Goal: Task Accomplishment & Management: Manage account settings

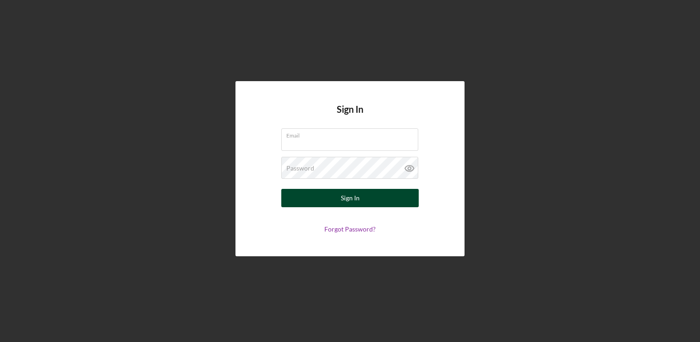
type input "[EMAIL_ADDRESS][DOMAIN_NAME]"
click at [316, 196] on button "Sign In" at bounding box center [349, 198] width 137 height 18
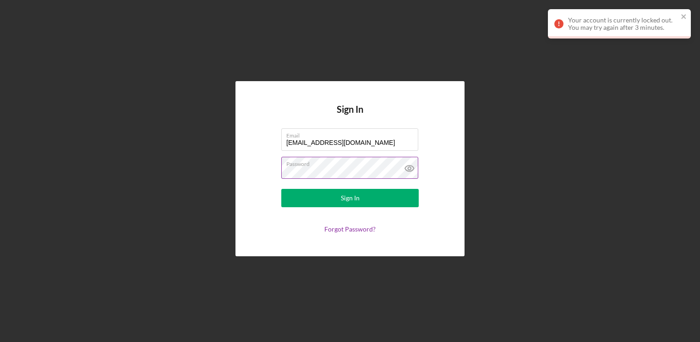
click at [409, 170] on icon at bounding box center [409, 168] width 23 height 23
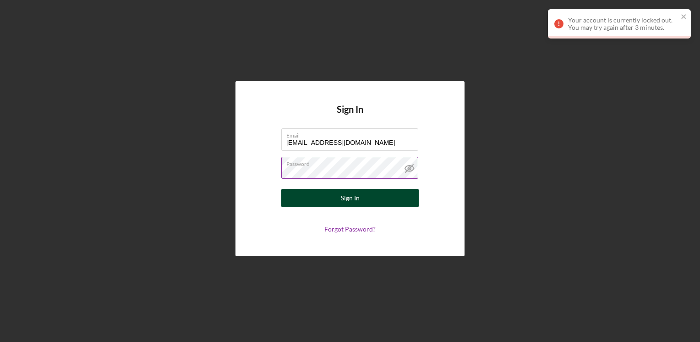
click at [374, 198] on button "Sign In" at bounding box center [349, 198] width 137 height 18
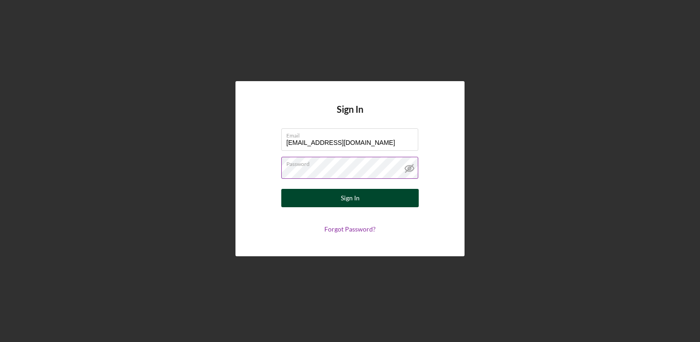
click at [374, 198] on button "Sign In" at bounding box center [349, 198] width 137 height 18
click at [374, 197] on button "Sign In" at bounding box center [349, 198] width 137 height 18
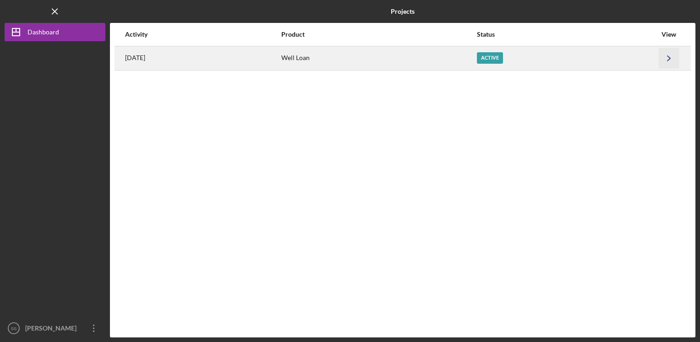
click at [668, 57] on icon "Icon/Navigate" at bounding box center [669, 58] width 21 height 21
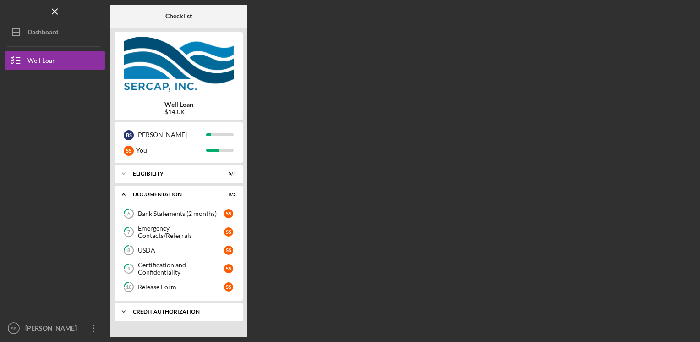
click at [182, 310] on div "CREDIT AUTHORIZATION" at bounding box center [182, 311] width 98 height 5
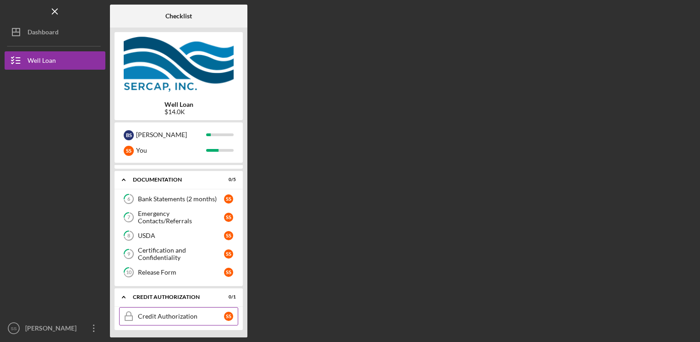
click at [178, 316] on div "Credit Authorization" at bounding box center [181, 315] width 86 height 7
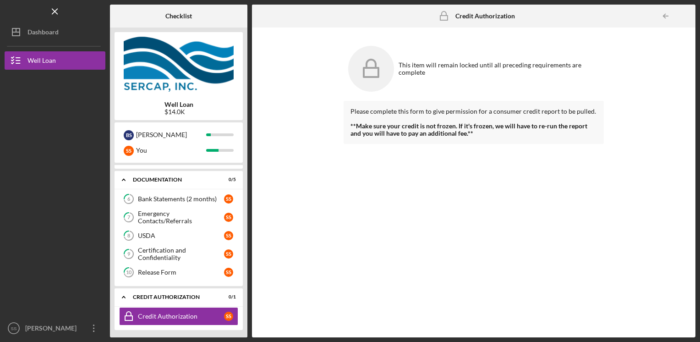
click at [424, 68] on div "This item will remain locked until all preceding requirements are complete" at bounding box center [498, 68] width 201 height 15
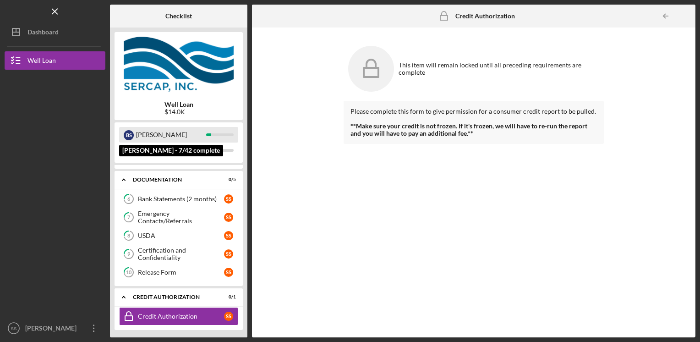
click at [169, 133] on div "[PERSON_NAME]" at bounding box center [171, 135] width 70 height 16
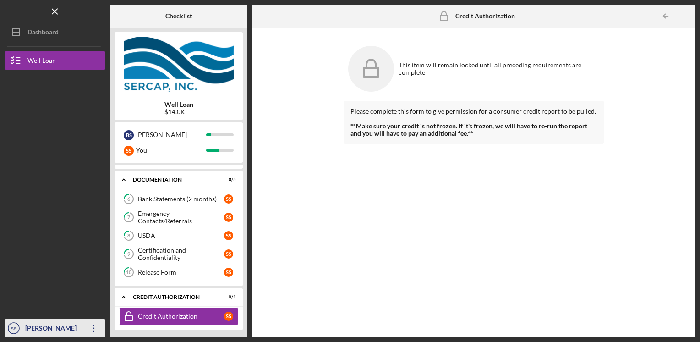
click at [95, 324] on icon "Icon/Overflow" at bounding box center [93, 327] width 23 height 23
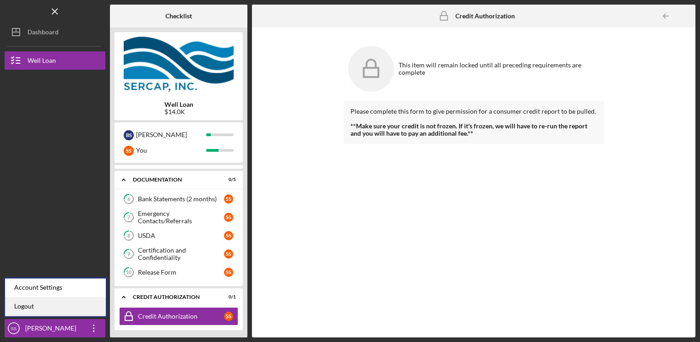
click at [90, 302] on link "Logout" at bounding box center [55, 306] width 101 height 19
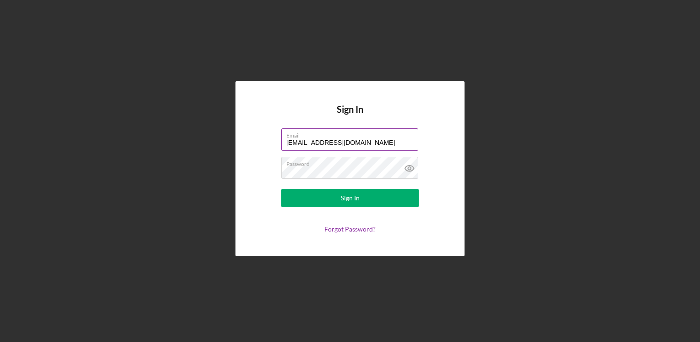
click at [373, 142] on input "[EMAIL_ADDRESS][DOMAIN_NAME]" at bounding box center [349, 139] width 137 height 22
type input "[EMAIL_ADDRESS][DOMAIN_NAME]"
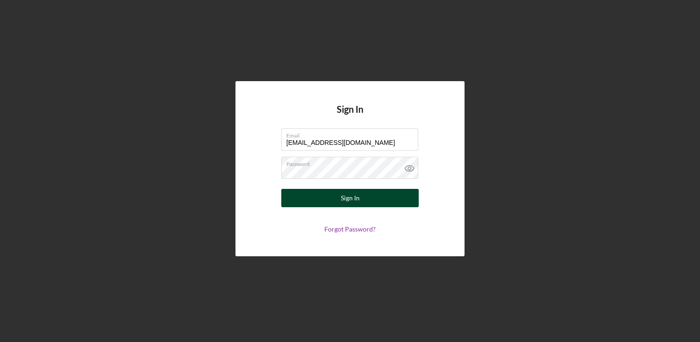
click at [362, 203] on button "Sign In" at bounding box center [349, 198] width 137 height 18
